Goal: Find specific page/section: Find specific page/section

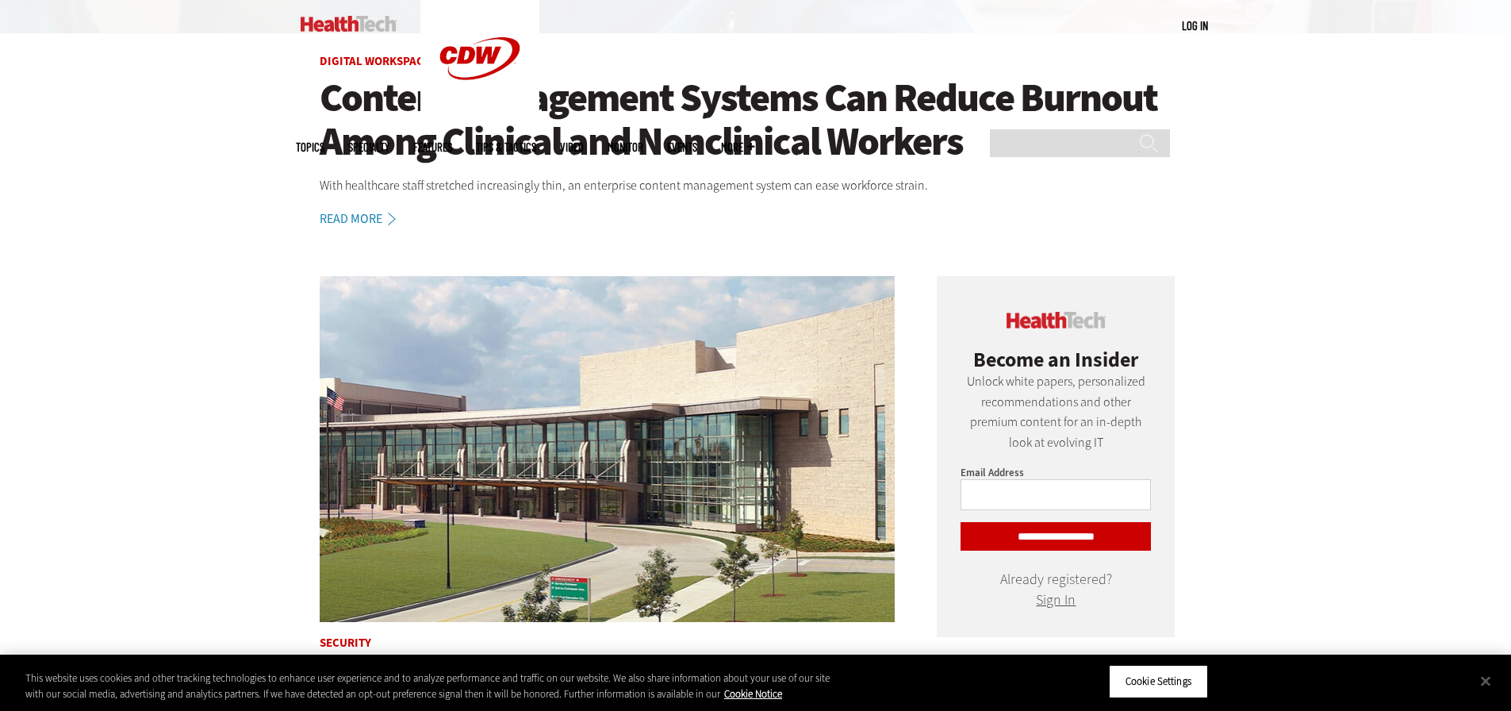
scroll to position [159, 0]
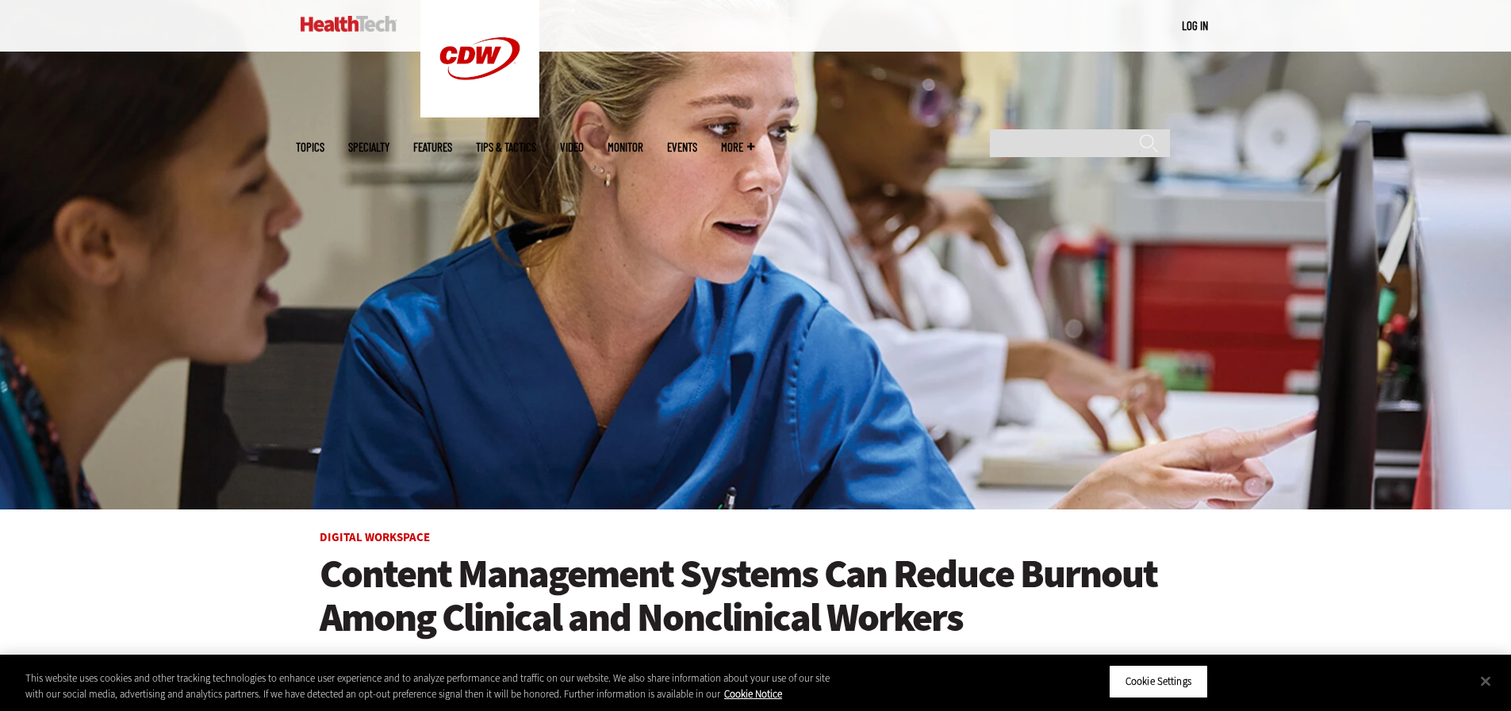
click at [963, 24] on div "MENU Log in Mobile menu Topics Artificial Intelligence Cloud Data Analytics Dat…" at bounding box center [756, 26] width 920 height 52
click at [697, 141] on link "Events" at bounding box center [682, 147] width 30 height 12
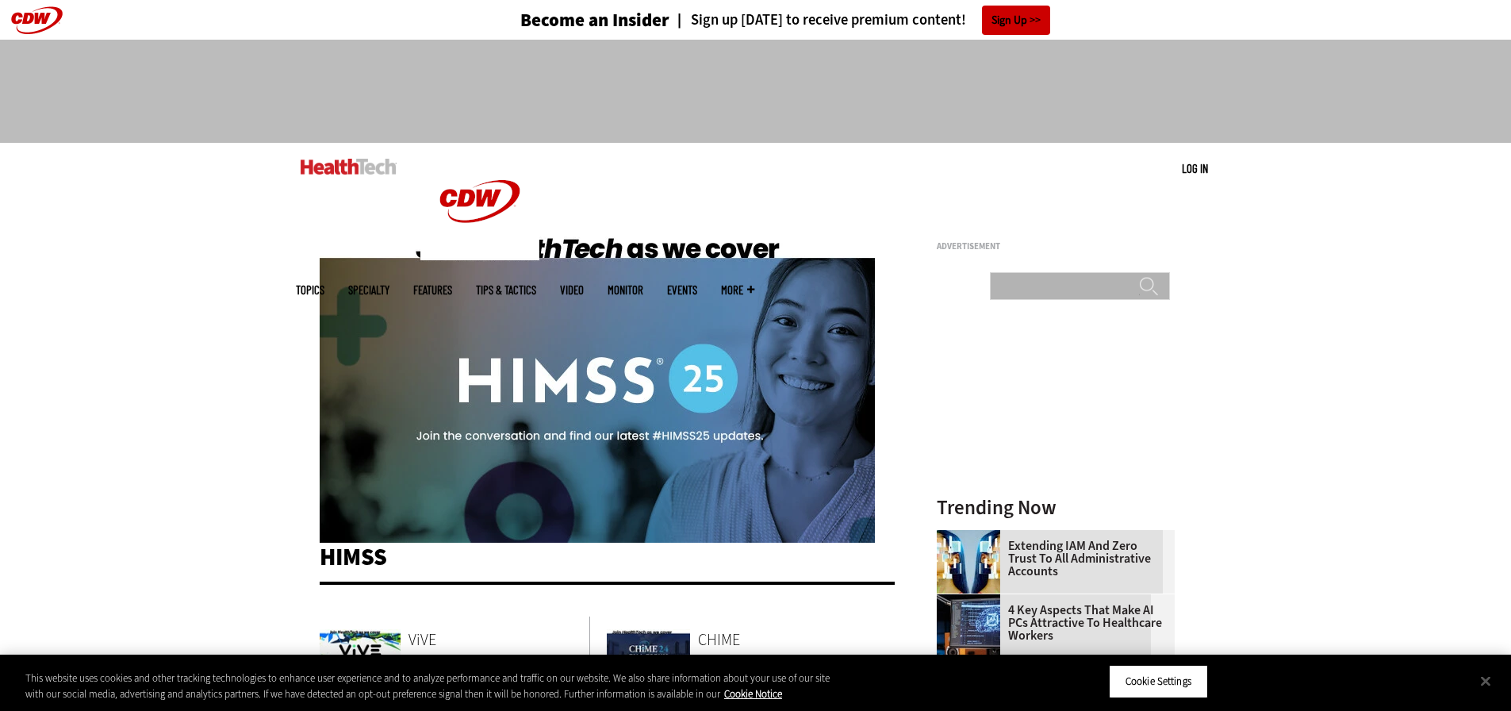
click at [1026, 272] on input "Search" at bounding box center [1080, 286] width 180 height 28
type input "******"
click at [1139, 276] on input "******" at bounding box center [1148, 292] width 19 height 32
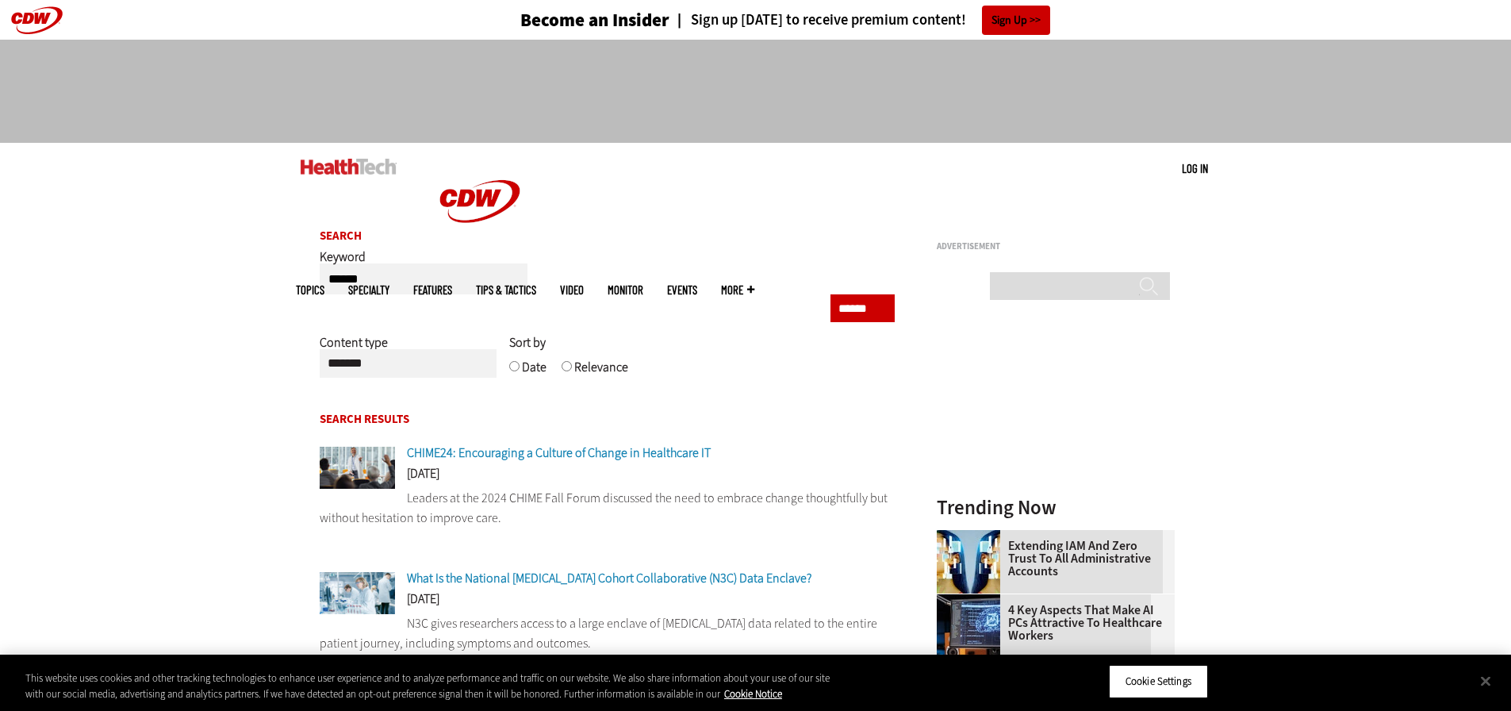
click at [754, 284] on span "More" at bounding box center [737, 290] width 33 height 12
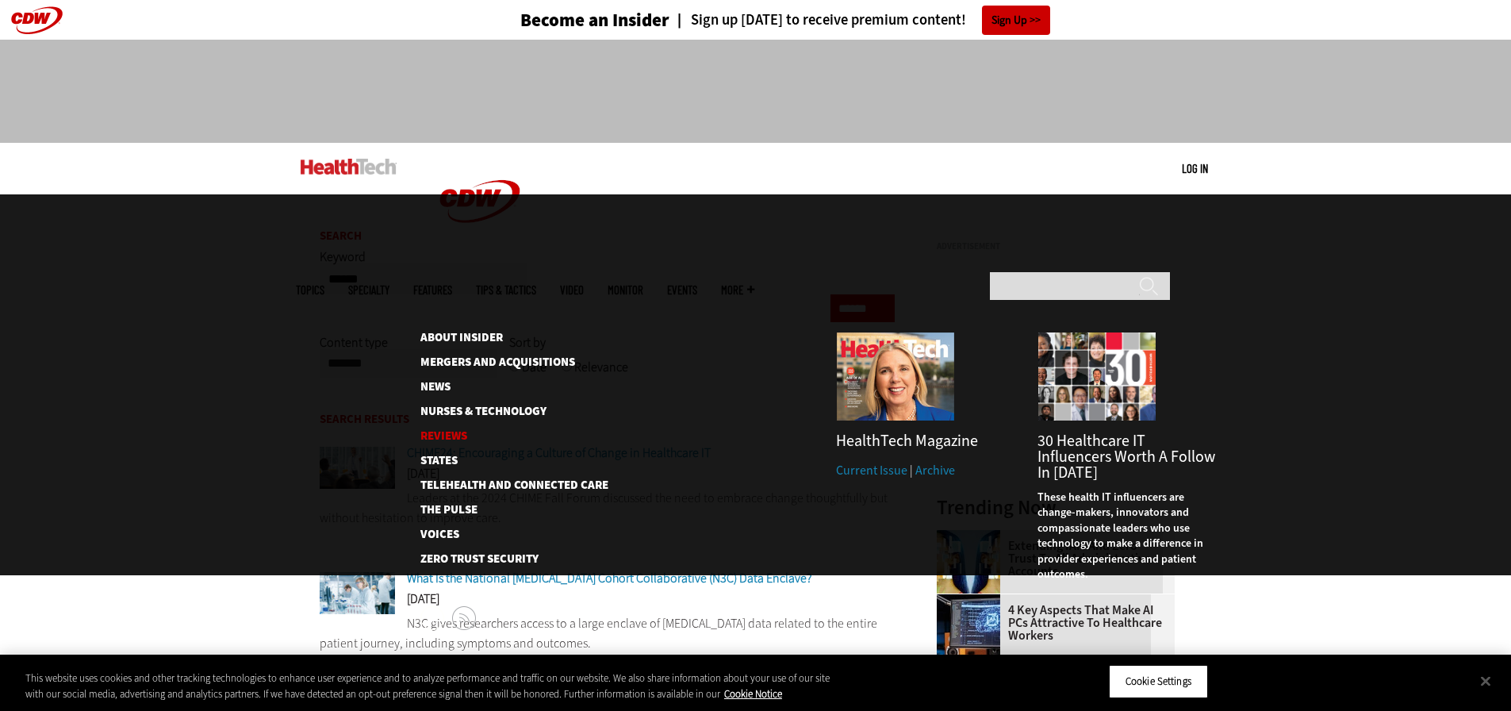
click at [445, 430] on link "Reviews" at bounding box center [501, 436] width 163 height 12
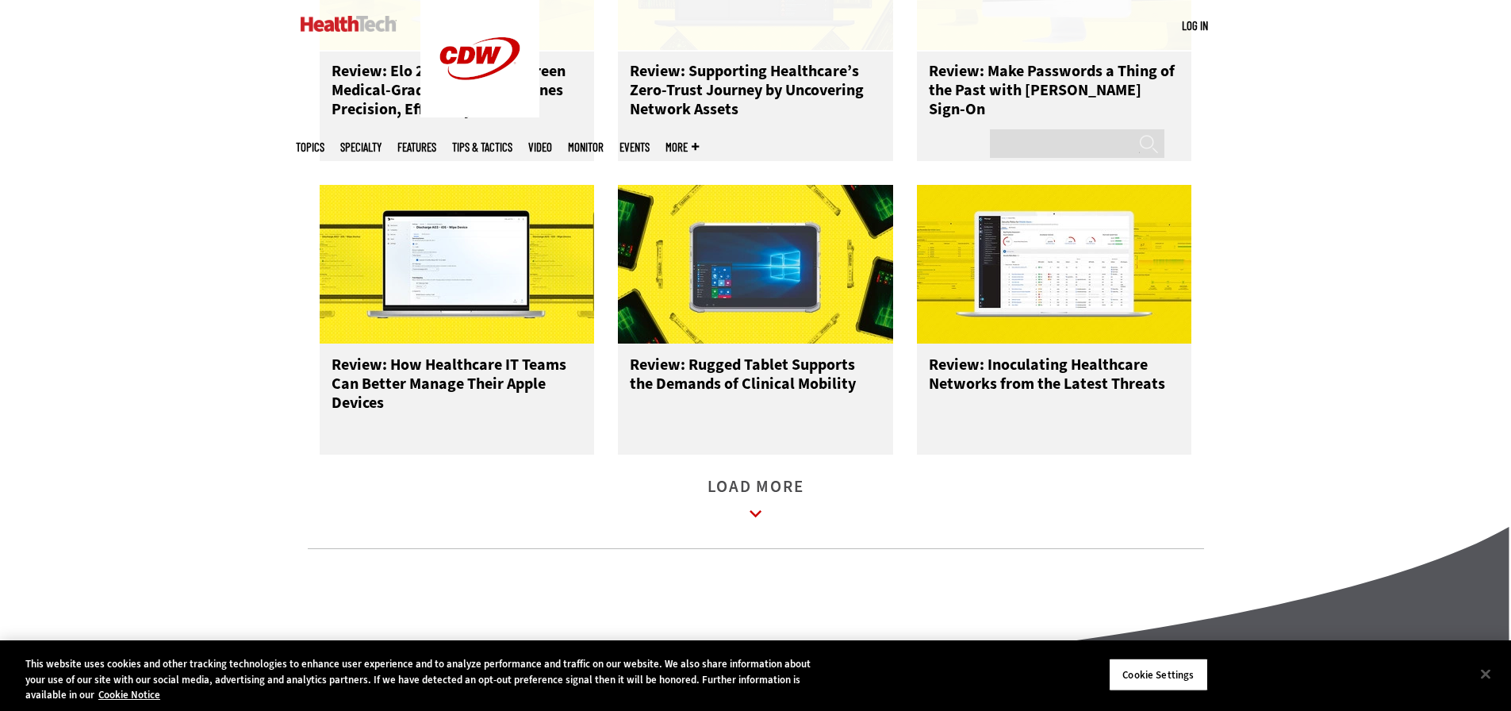
scroll to position [1824, 0]
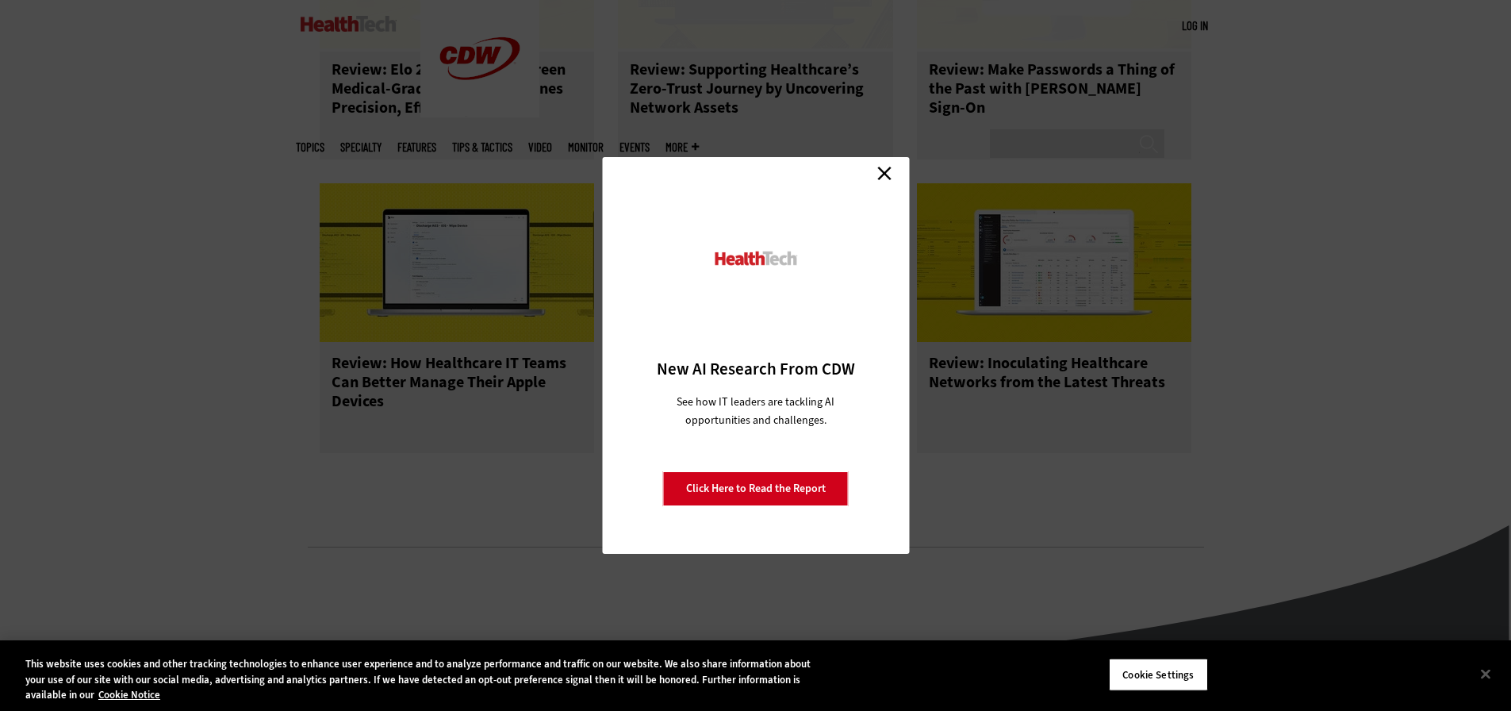
drag, startPoint x: 889, startPoint y: 166, endPoint x: 903, endPoint y: 40, distance: 126.1
click at [888, 167] on link "Close" at bounding box center [884, 173] width 24 height 24
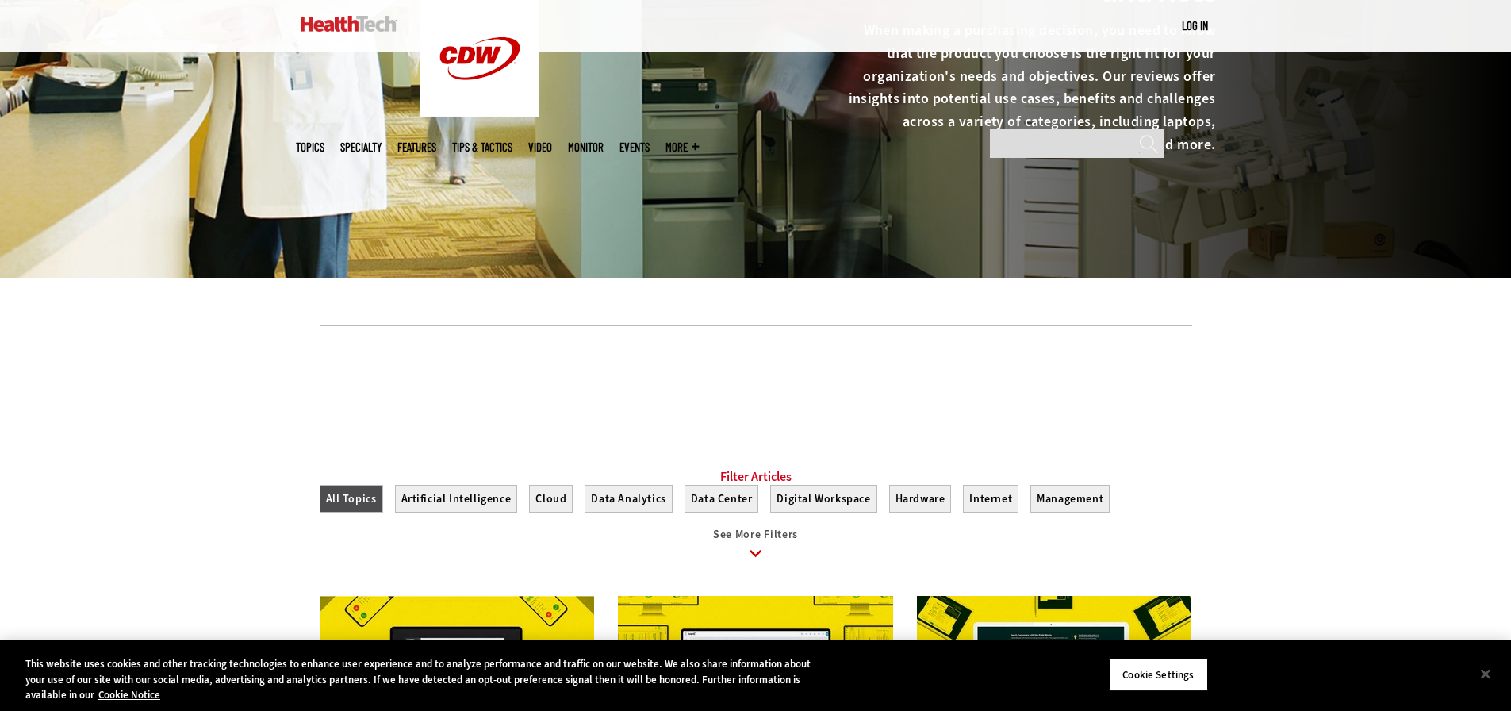
scroll to position [0, 0]
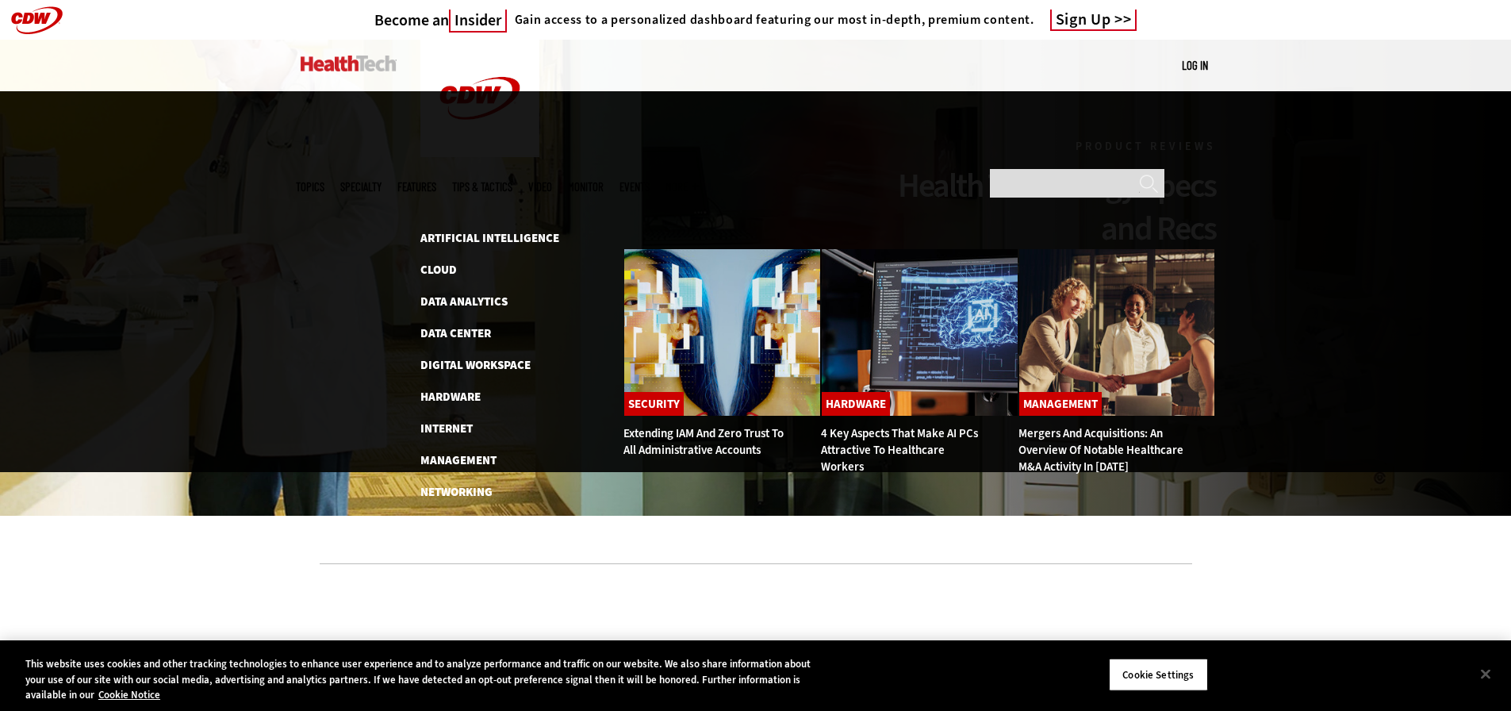
click at [324, 181] on span "Topics" at bounding box center [310, 187] width 29 height 12
